Goal: Task Accomplishment & Management: Use online tool/utility

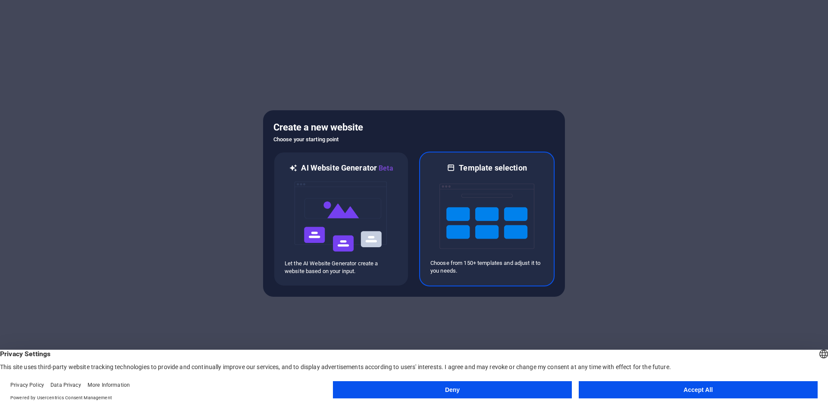
click at [481, 194] on img at bounding box center [486, 216] width 95 height 86
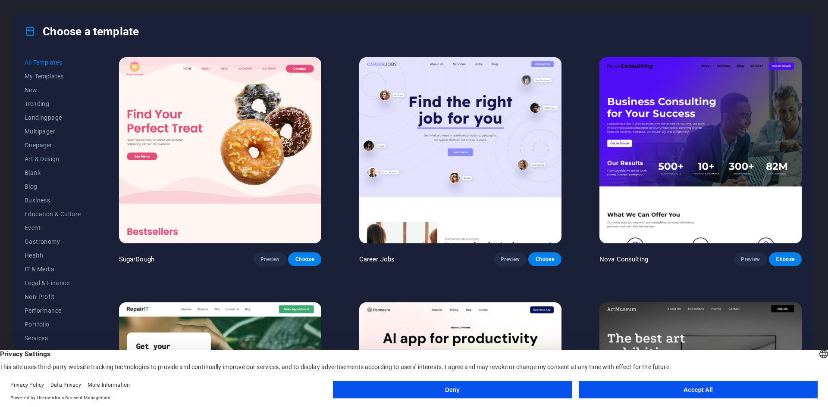
click at [693, 391] on button "Accept All" at bounding box center [698, 390] width 239 height 17
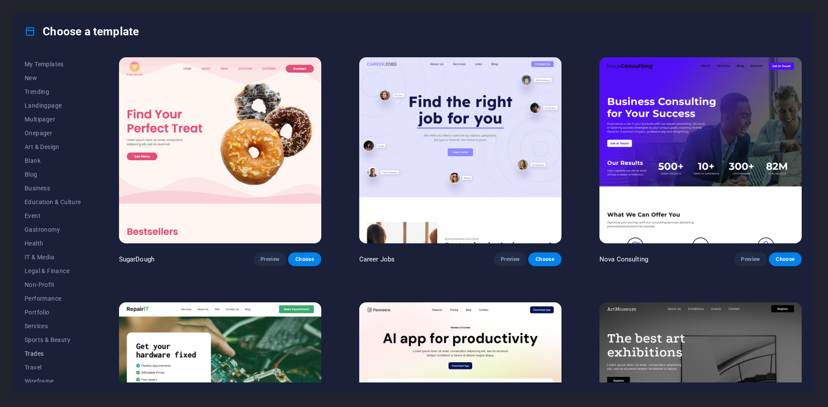
scroll to position [18, 0]
click at [42, 319] on span "Services" at bounding box center [53, 320] width 56 height 7
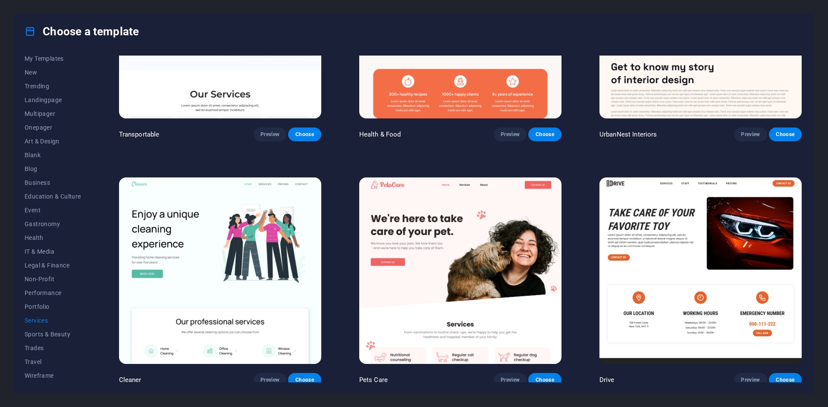
scroll to position [259, 0]
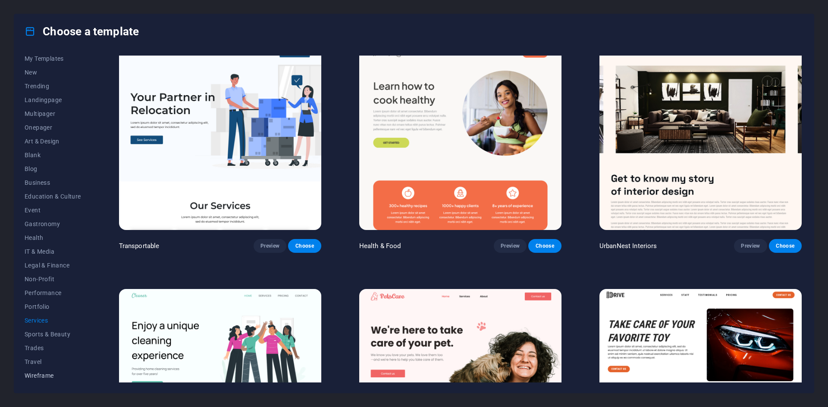
click at [42, 378] on span "Wireframe" at bounding box center [53, 376] width 56 height 7
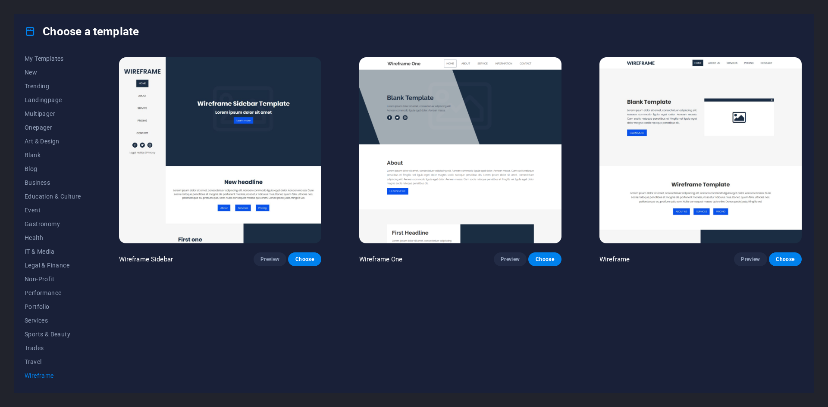
scroll to position [0, 0]
click at [42, 110] on span "Multipager" at bounding box center [53, 113] width 56 height 7
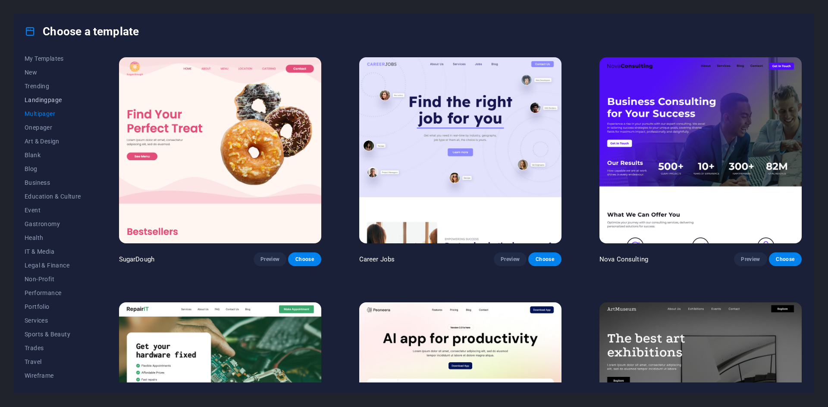
click at [40, 99] on span "Landingpage" at bounding box center [53, 100] width 56 height 7
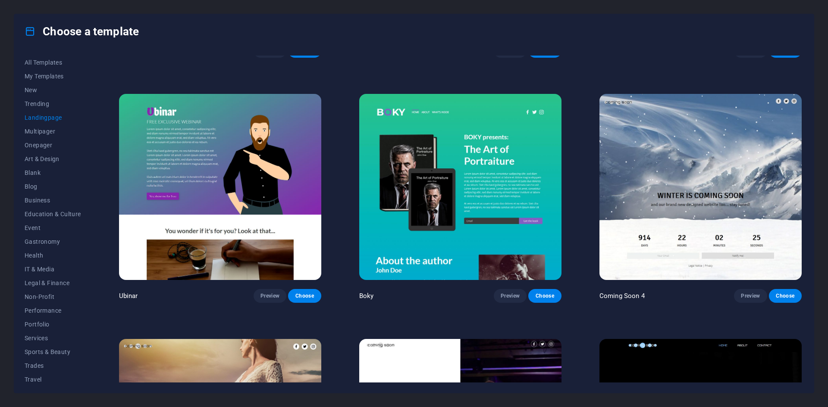
scroll to position [1838, 0]
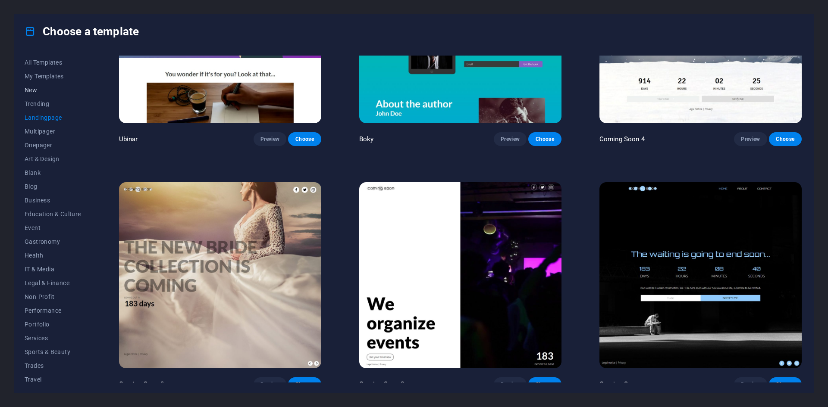
click at [38, 91] on span "New" at bounding box center [53, 90] width 56 height 7
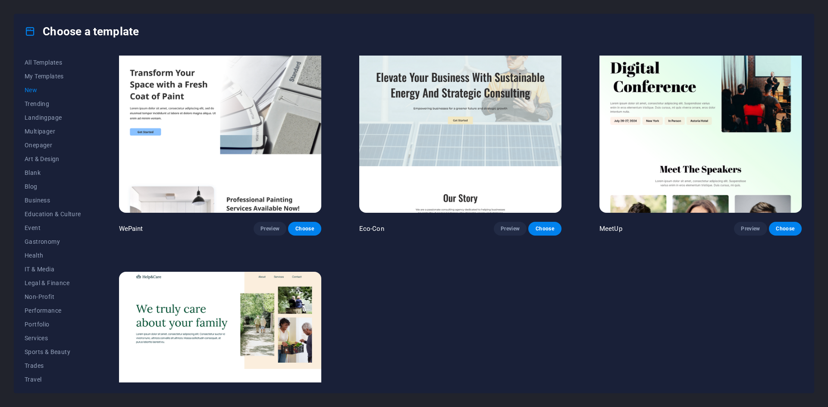
scroll to position [861, 0]
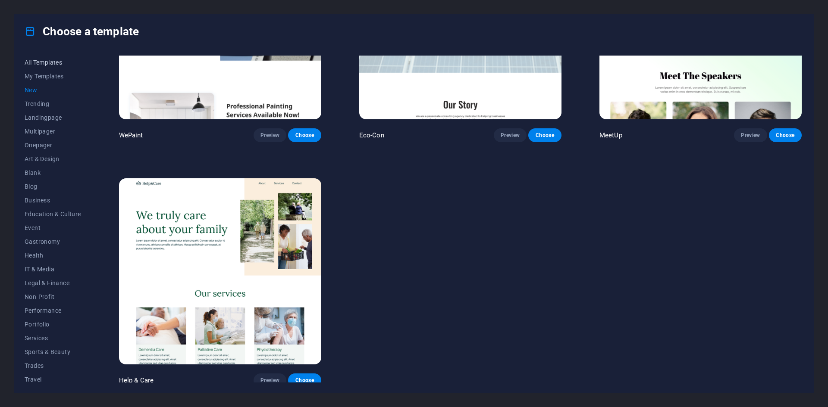
click at [40, 60] on span "All Templates" at bounding box center [53, 62] width 56 height 7
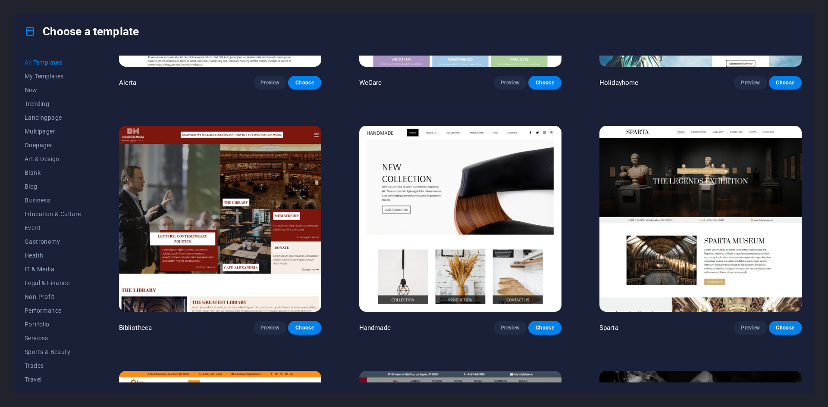
scroll to position [6640, 0]
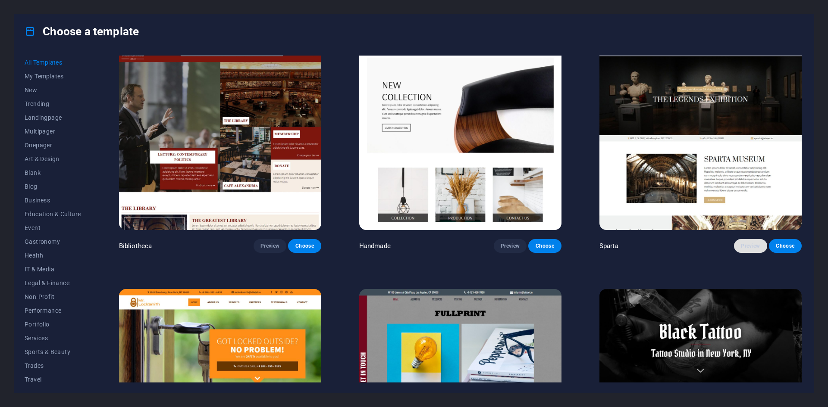
click at [748, 243] on span "Preview" at bounding box center [750, 246] width 19 height 7
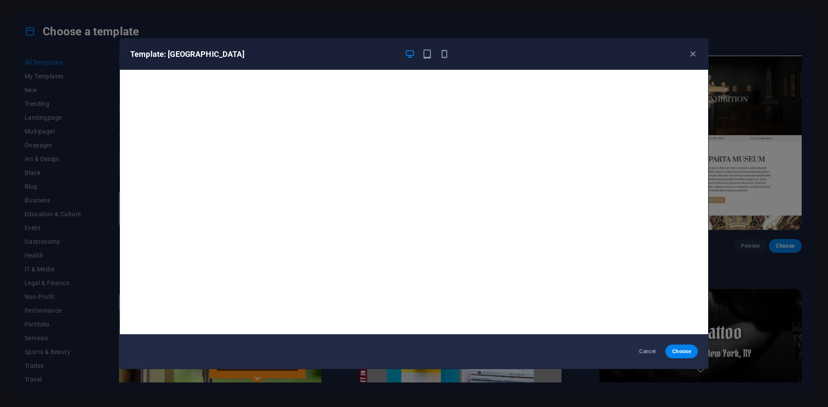
scroll to position [2, 0]
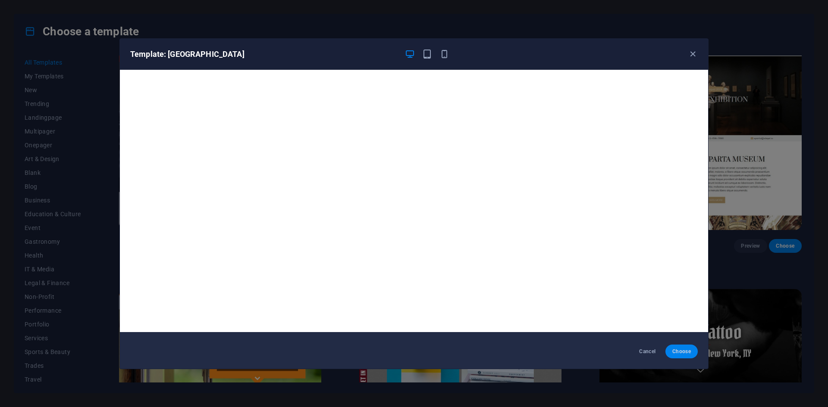
click at [687, 353] on span "Choose" at bounding box center [681, 351] width 19 height 7
